Goal: Task Accomplishment & Management: Manage account settings

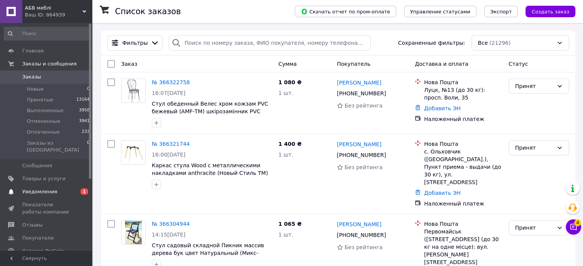
click at [36, 189] on span "Уведомления" at bounding box center [39, 192] width 35 height 7
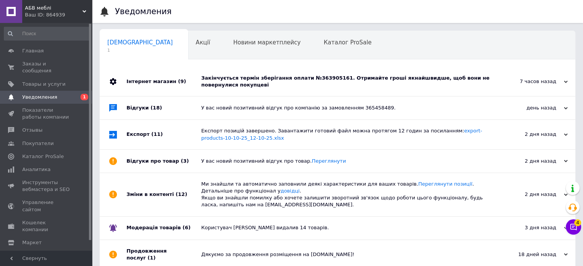
click at [343, 77] on div "Закінчується термін зберігання оплати №363905161. Отримайте гроші якнайшвидше, …" at bounding box center [346, 82] width 290 height 14
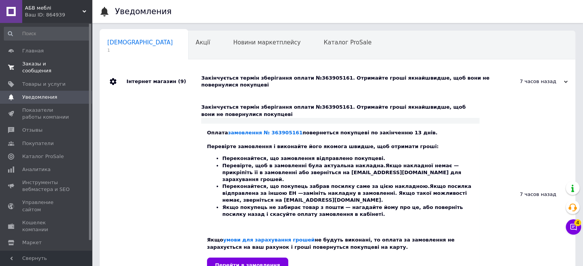
click at [37, 63] on span "Заказы и сообщения" at bounding box center [46, 68] width 49 height 14
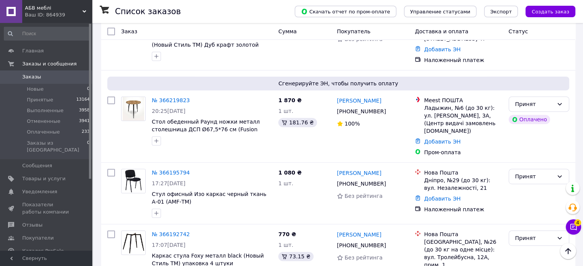
scroll to position [383, 0]
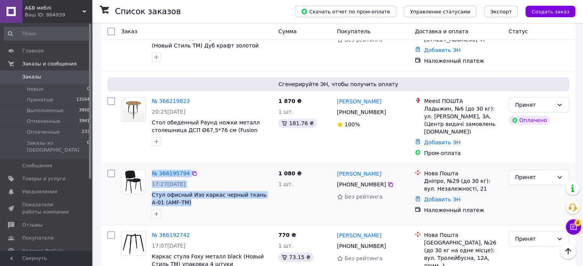
drag, startPoint x: 148, startPoint y: 123, endPoint x: 184, endPoint y: 153, distance: 47.1
click at [184, 167] on div "№ 366195794 17:27, 11.10.2025 Стул офисный Изо каркас черный ткань А-01 (AMF-ТМ)" at bounding box center [196, 194] width 157 height 55
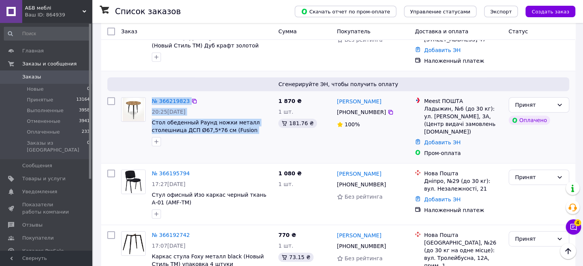
drag, startPoint x: 150, startPoint y: 57, endPoint x: 267, endPoint y: 92, distance: 121.4
click at [267, 94] on div "№ 366219823 20:25, 11.10.2025 Стол обеденный Раунд ножки металл столешница ДСП …" at bounding box center [212, 121] width 126 height 55
copy div "№ 366219823 20:25, 11.10.2025 Стол обеденный Раунд ножки металл столешница ДСП …"
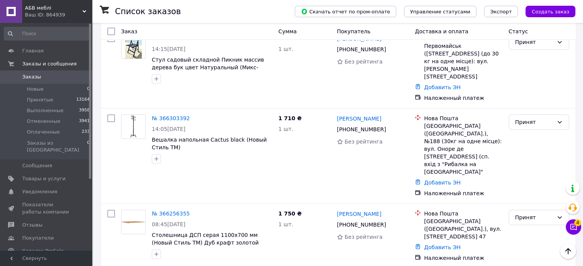
scroll to position [153, 0]
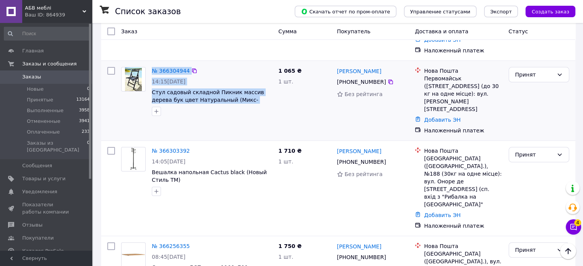
drag, startPoint x: 150, startPoint y: 61, endPoint x: 272, endPoint y: 94, distance: 126.6
click at [272, 94] on div "№ 366304944 14:15, 12.10.2025 Стул садовый складной Пикник массив дерева бук цв…" at bounding box center [212, 91] width 126 height 55
copy div "№ 366304944 14:15, 12.10.2025 Стул садовый складной Пикник массив дерева бук цв…"
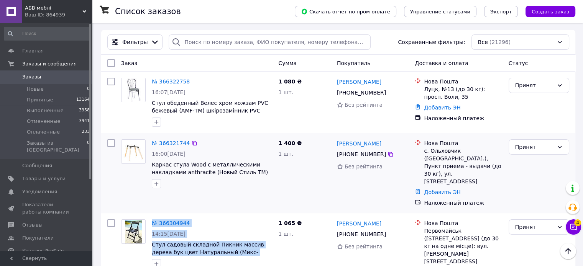
scroll to position [0, 0]
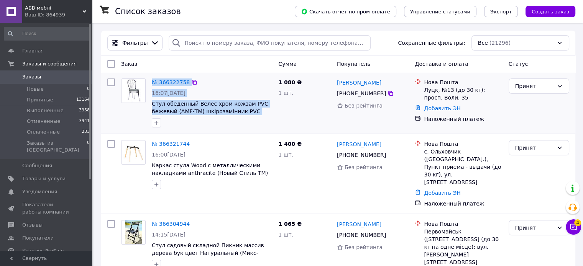
drag, startPoint x: 149, startPoint y: 80, endPoint x: 266, endPoint y: 116, distance: 122.4
click at [266, 116] on div "№ 366322758 16:07, 12.10.2025 Стул обеденный Велес хром кожзам PVC бежевый (AMF…" at bounding box center [212, 103] width 126 height 55
copy div "№ 366322758 16:07, 12.10.2025 Стул обеденный Велес хром кожзам PVC бежевый (AMF…"
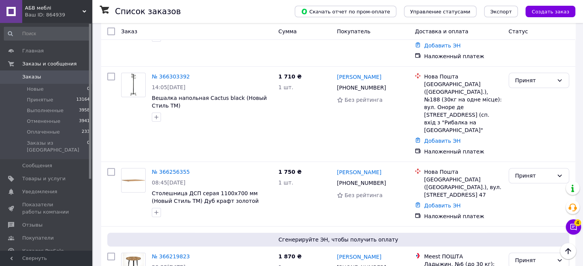
scroll to position [230, 0]
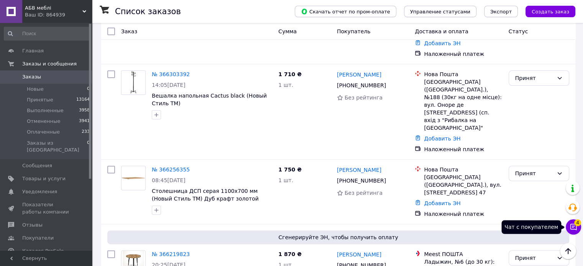
click at [570, 222] on button "Чат с покупателем 4" at bounding box center [573, 227] width 15 height 15
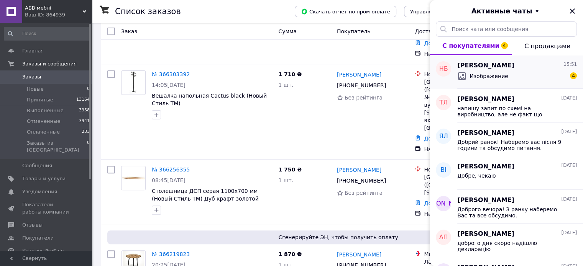
click at [477, 66] on span "Наталія Бойко" at bounding box center [485, 65] width 57 height 9
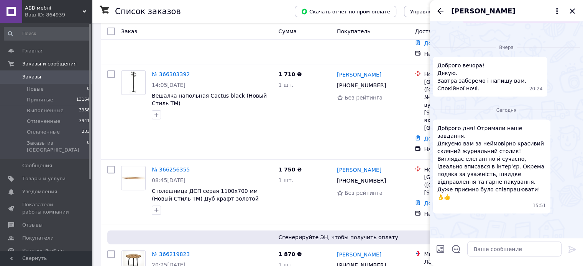
scroll to position [2090, 0]
drag, startPoint x: 451, startPoint y: 8, endPoint x: 497, endPoint y: 10, distance: 45.7
click at [497, 10] on div "Наталія Бойко" at bounding box center [506, 10] width 153 height 21
click at [497, 10] on span "Наталія Бойко" at bounding box center [483, 11] width 64 height 10
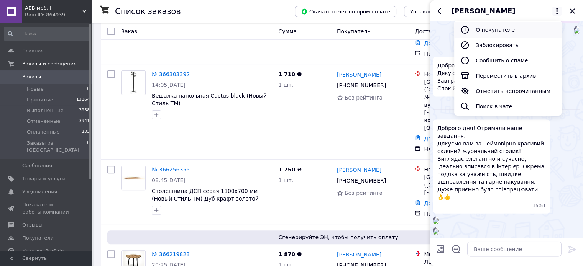
click at [488, 31] on button "О покупателе" at bounding box center [507, 29] width 107 height 15
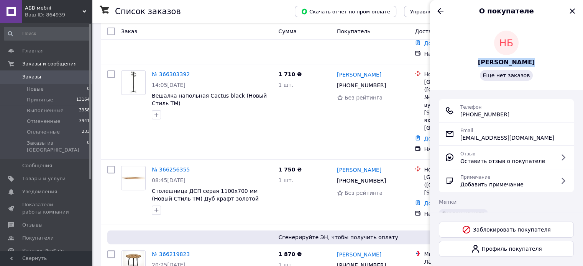
drag, startPoint x: 532, startPoint y: 64, endPoint x: 483, endPoint y: 62, distance: 49.1
click at [483, 62] on div "НБ Наталія Бойко Еще нет заказов" at bounding box center [506, 56] width 135 height 50
copy span "Наталія Бойко"
click at [439, 13] on icon "Назад" at bounding box center [440, 11] width 6 height 6
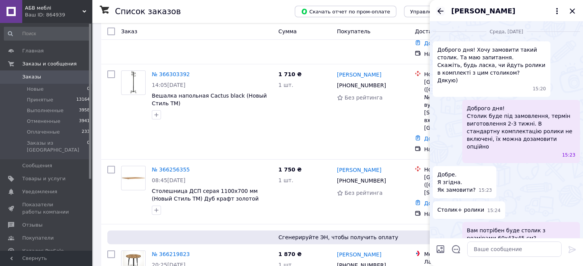
scroll to position [1995, 0]
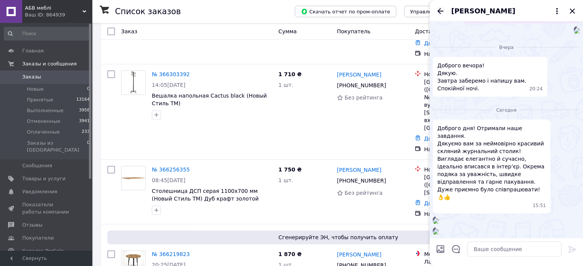
click at [440, 12] on icon "Назад" at bounding box center [440, 11] width 9 height 9
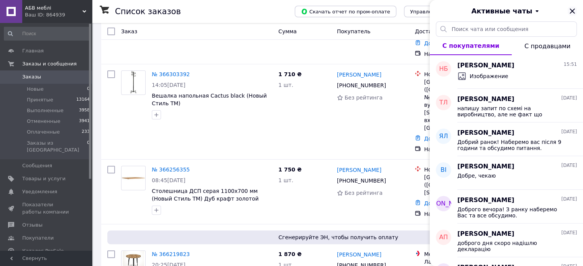
click at [571, 11] on icon "Закрыть" at bounding box center [572, 10] width 5 height 5
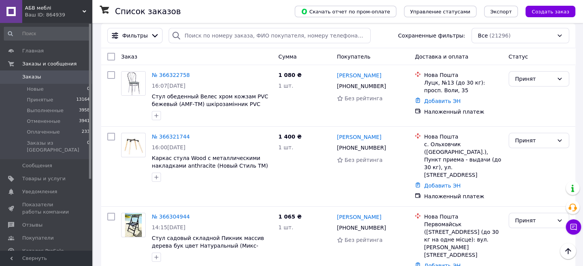
scroll to position [0, 0]
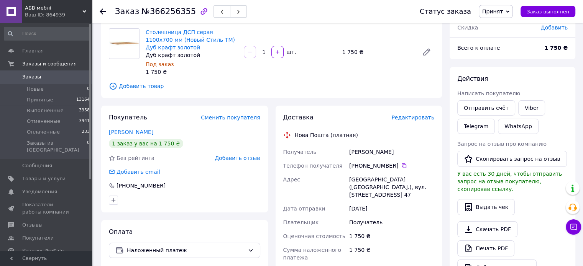
scroll to position [77, 0]
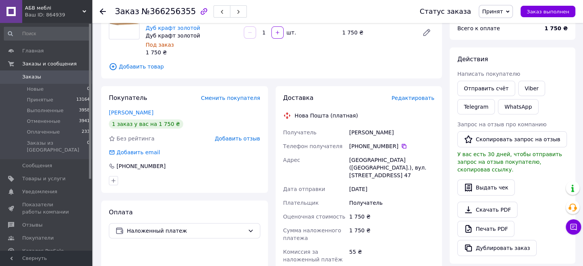
drag, startPoint x: 358, startPoint y: 146, endPoint x: 393, endPoint y: 144, distance: 34.6
click at [393, 144] on div "+380 96 953 95 79" at bounding box center [391, 147] width 85 height 8
copy div "0 96 953 95 79"
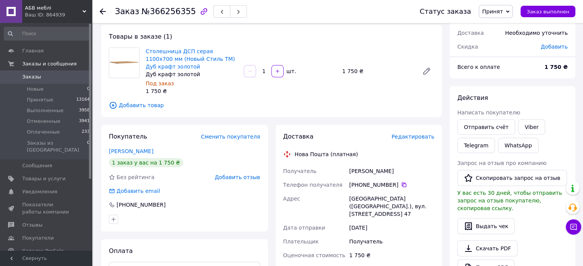
scroll to position [0, 0]
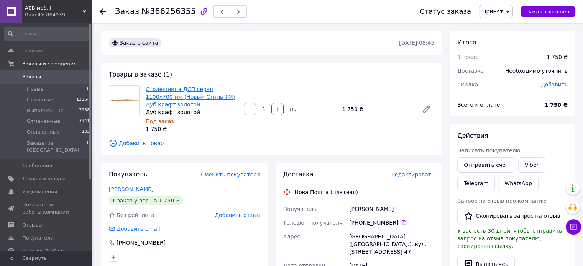
click at [186, 90] on link "Столешница ДСП серая 1100x700 мм (Новый Стиль ТМ) Дуб крафт золотой" at bounding box center [190, 96] width 89 height 21
click at [308, 143] on span "Добавить товар" at bounding box center [271, 143] width 325 height 8
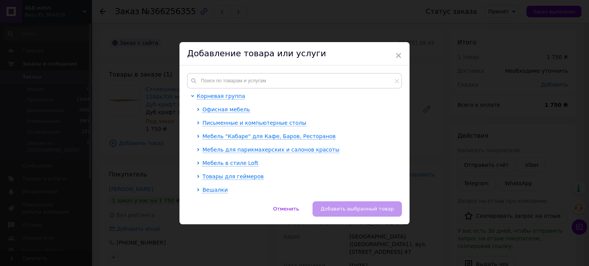
click at [397, 54] on span "×" at bounding box center [398, 55] width 7 height 13
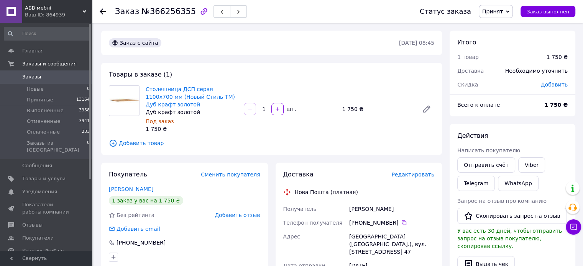
click at [345, 136] on div "Товары в заказе (1) Столешница ДСП серая 1100x700 мм (Новый Стиль ТМ) Дуб крафт…" at bounding box center [271, 109] width 341 height 92
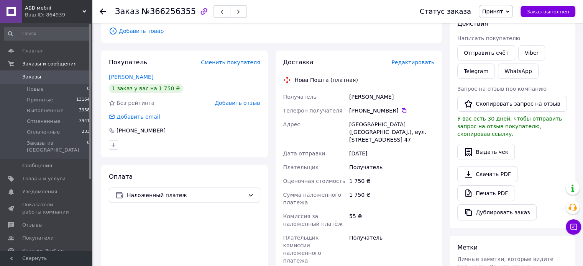
scroll to position [115, 0]
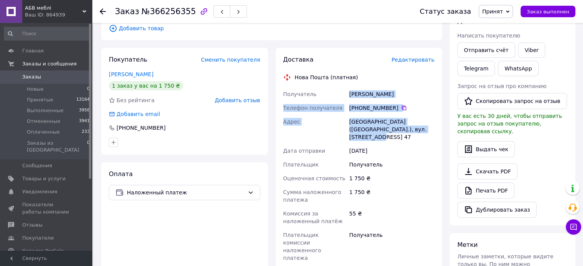
drag, startPoint x: 350, startPoint y: 95, endPoint x: 423, endPoint y: 131, distance: 81.8
click at [423, 131] on div "Получатель Герасімова Олена Телефон получателя +380 96 953 95 79   Адрес Київ (…" at bounding box center [359, 176] width 154 height 178
copy div "Герасімова Олена Телефон получателя +380 96 953 95 79   Адрес Київ (Київська об…"
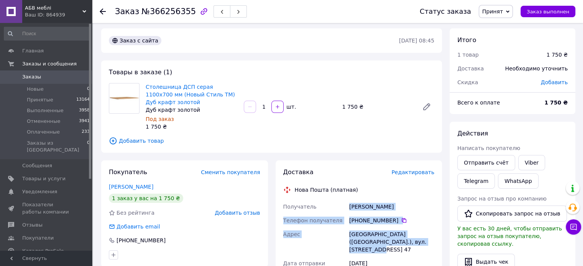
scroll to position [0, 0]
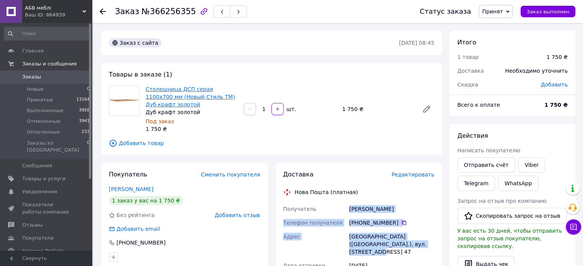
click at [189, 89] on link "Столешница ДСП серая 1100x700 мм (Новый Стиль ТМ) Дуб крафт золотой" at bounding box center [190, 96] width 89 height 21
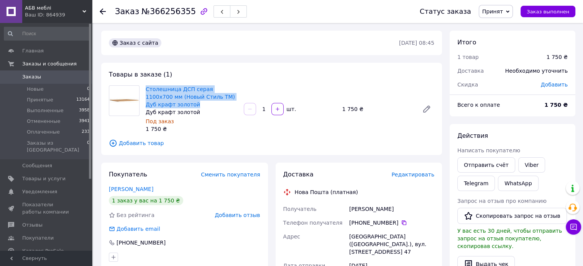
drag, startPoint x: 145, startPoint y: 89, endPoint x: 236, endPoint y: 104, distance: 92.9
click at [236, 104] on div "Столешница ДСП серая 1100x700 мм (Новый Стиль ТМ) Дуб крафт золотой Дуб крафт з…" at bounding box center [192, 109] width 98 height 51
copy link "Столешница ДСП серая 1100x700 мм (Новый Стиль ТМ) Дуб крафт золотой"
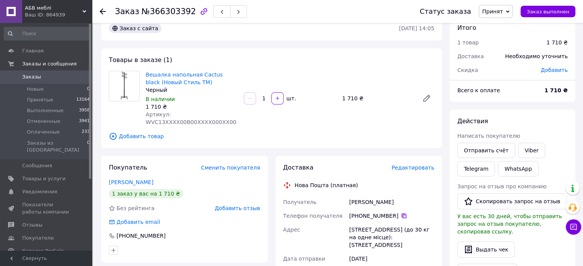
scroll to position [115, 0]
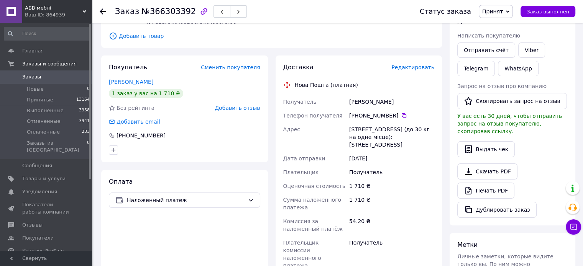
drag, startPoint x: 359, startPoint y: 115, endPoint x: 393, endPoint y: 116, distance: 34.1
click at [393, 116] on div "[PHONE_NUMBER]" at bounding box center [391, 116] width 85 height 8
copy div "0 67 762 74 96"
click at [437, 180] on div "Доставка Редактировать Нова Пошта (платная) Получатель Марченко Вікторія Телефо…" at bounding box center [359, 205] width 167 height 299
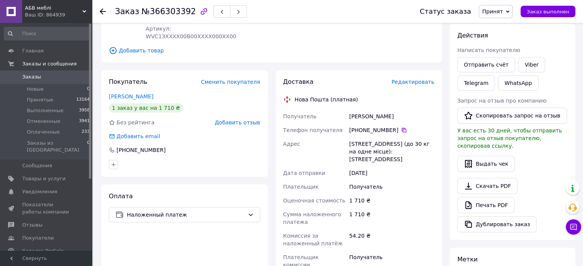
scroll to position [0, 0]
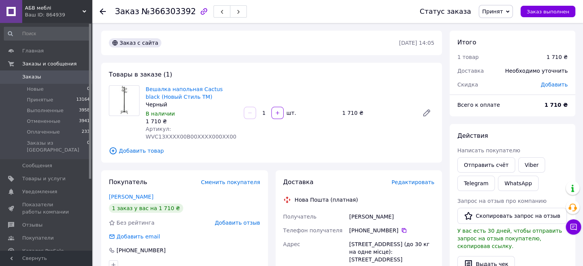
click at [159, 13] on span "№366303392" at bounding box center [168, 11] width 54 height 9
copy span "366303392"
drag, startPoint x: 141, startPoint y: 89, endPoint x: 228, endPoint y: 91, distance: 87.0
click at [228, 91] on div "Вешалка напольная Cactus black (Новый Стиль ТМ) Черный В наличии 1 710 ₴ Артику…" at bounding box center [272, 112] width 332 height 55
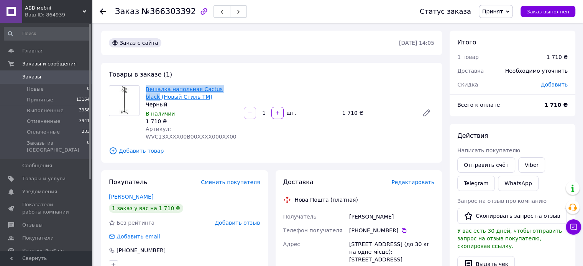
copy div "Вешалка напольная Cactus black"
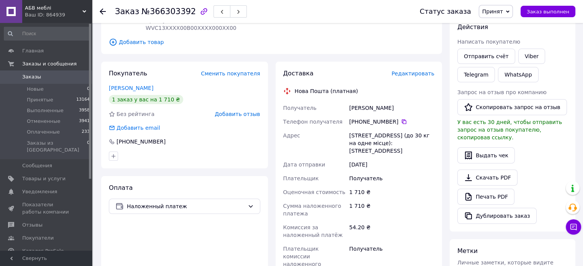
scroll to position [115, 0]
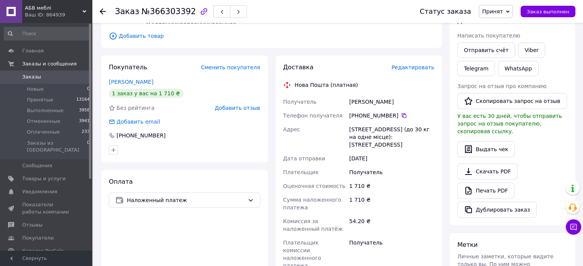
drag, startPoint x: 359, startPoint y: 115, endPoint x: 394, endPoint y: 118, distance: 35.0
click at [394, 118] on div "[PHONE_NUMBER]" at bounding box center [391, 116] width 85 height 8
copy div "0 67 762 74 96"
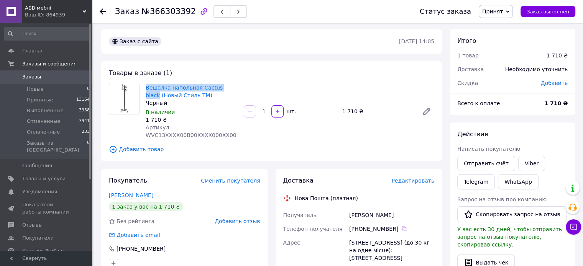
scroll to position [0, 0]
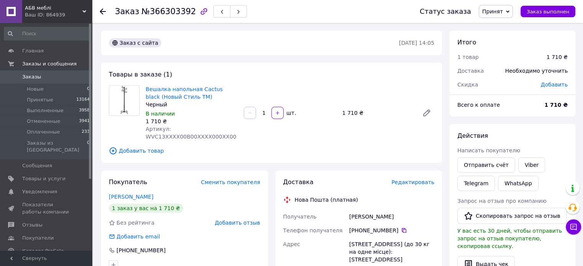
click at [164, 8] on span "№366303392" at bounding box center [168, 11] width 54 height 9
copy span "366303392"
drag, startPoint x: 143, startPoint y: 90, endPoint x: 227, endPoint y: 87, distance: 84.8
click at [227, 87] on div "Вешалка напольная Cactus black (Новый Стиль ТМ) Черный В наличии 1 710 ₴ Артику…" at bounding box center [192, 113] width 98 height 58
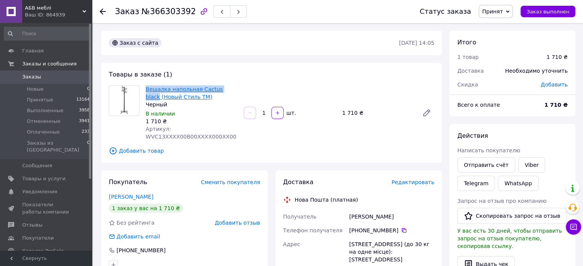
copy link "Вешалка напольная Cactus black"
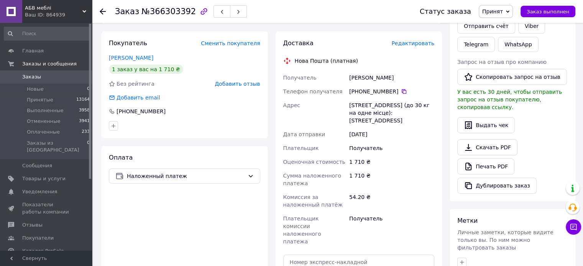
scroll to position [153, 0]
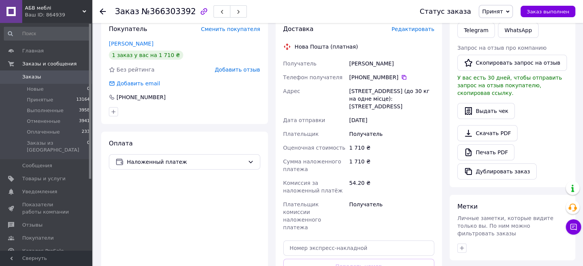
drag, startPoint x: 349, startPoint y: 61, endPoint x: 412, endPoint y: 103, distance: 75.6
click at [412, 103] on div "Получатель Марченко Вікторія Телефон получателя +380 67 762 74 96   Адрес г. Ки…" at bounding box center [359, 146] width 154 height 178
copy div "Марченко Вікторія Телефон получателя +380 67 762 74 96   Адрес г. Киев (Киевска…"
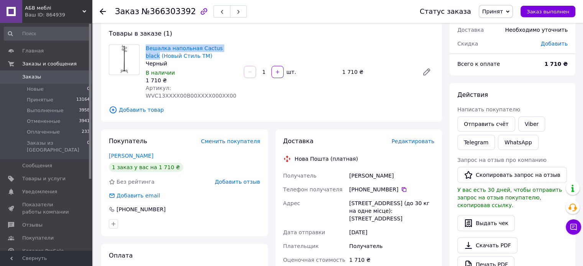
scroll to position [0, 0]
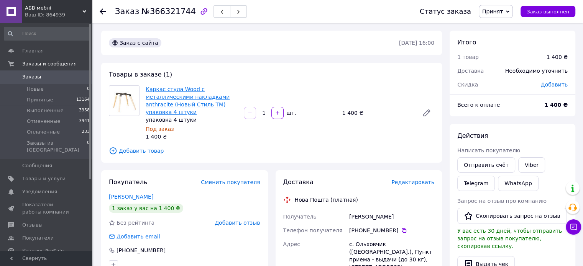
click at [187, 90] on link "Каркас стула Wood с металлическими накладками anthracite (Новый Стиль ТМ) упако…" at bounding box center [188, 100] width 84 height 29
